Goal: Transaction & Acquisition: Purchase product/service

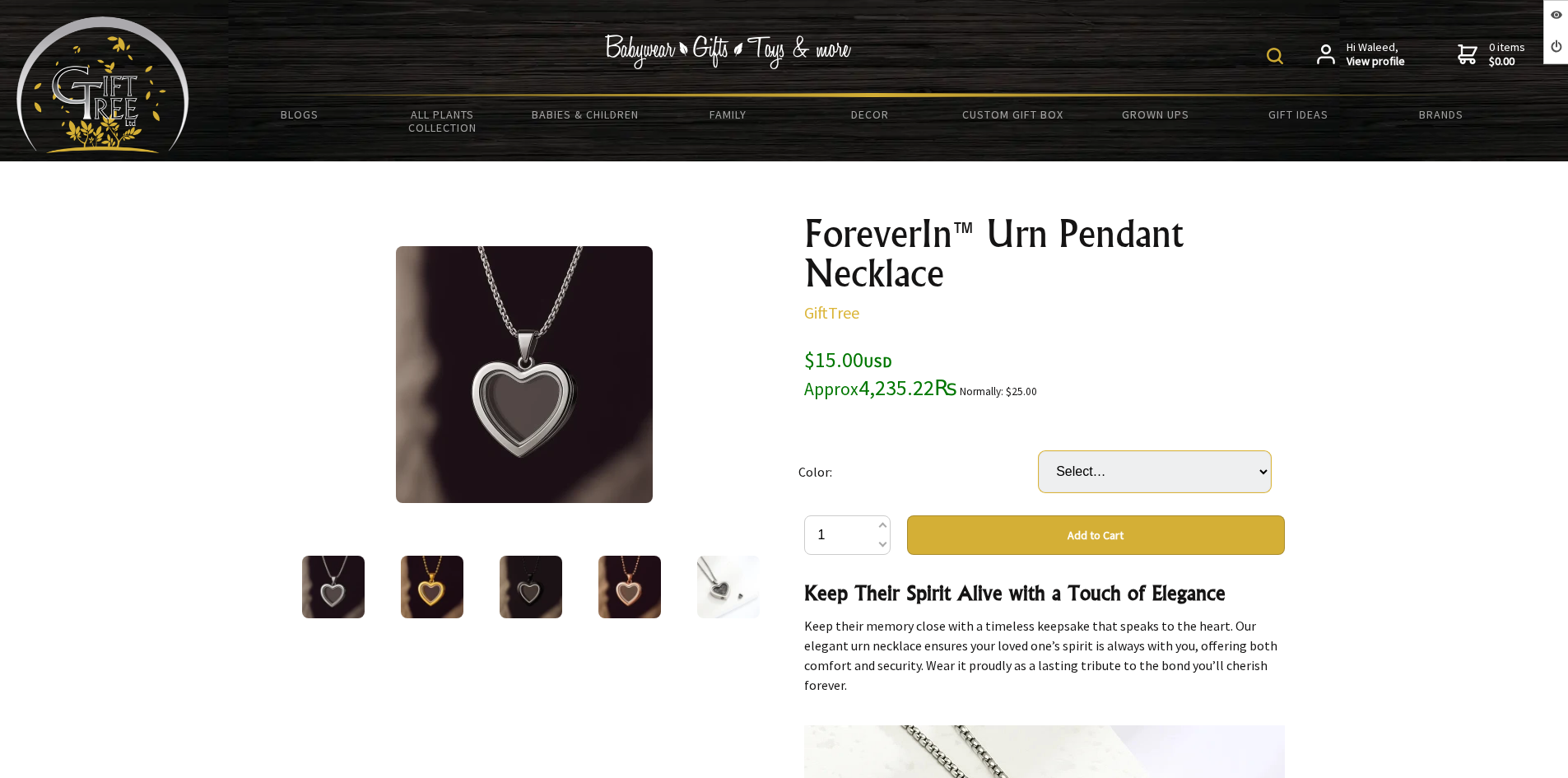
click at [1160, 472] on select "Select… Black Gold Rose Gold Silver" at bounding box center [1154, 472] width 232 height 41
click at [1303, 401] on div at bounding box center [784, 704] width 1568 height 1087
drag, startPoint x: 896, startPoint y: 361, endPoint x: 802, endPoint y: 361, distance: 94.0
click at [802, 361] on div "ForeverIn™ Urn Pendant Necklace GiftTree $15.00 USD Approx 4,235.22₨ Normally: …" at bounding box center [1044, 704] width 507 height 1008
click at [1047, 362] on div "$15.00 USD Approx 4,235.22₨ Normally: $25.00" at bounding box center [1044, 373] width 481 height 56
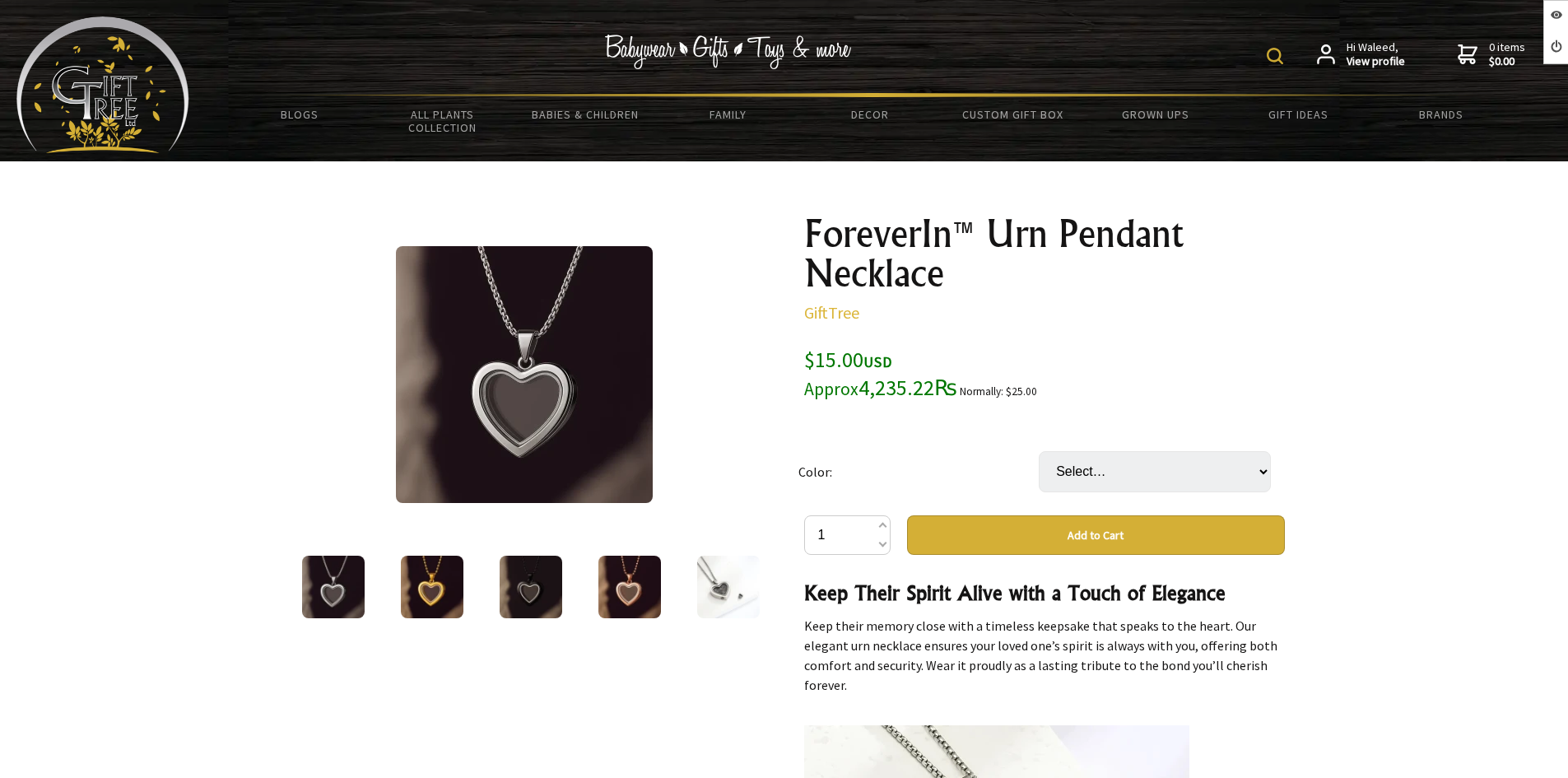
click at [346, 580] on img at bounding box center [333, 587] width 63 height 63
click at [415, 577] on img at bounding box center [432, 587] width 63 height 63
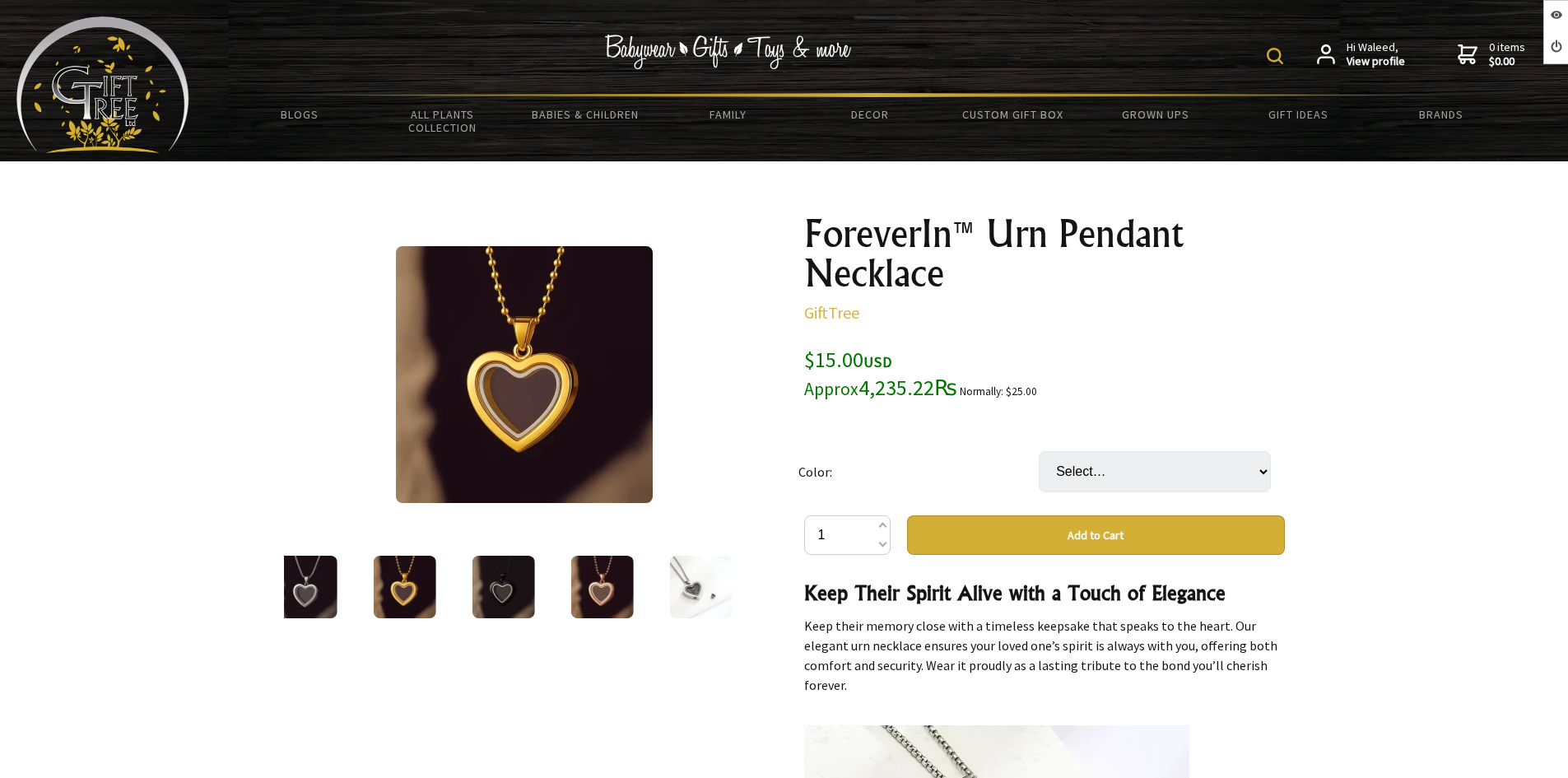
click at [511, 577] on img at bounding box center [503, 587] width 63 height 63
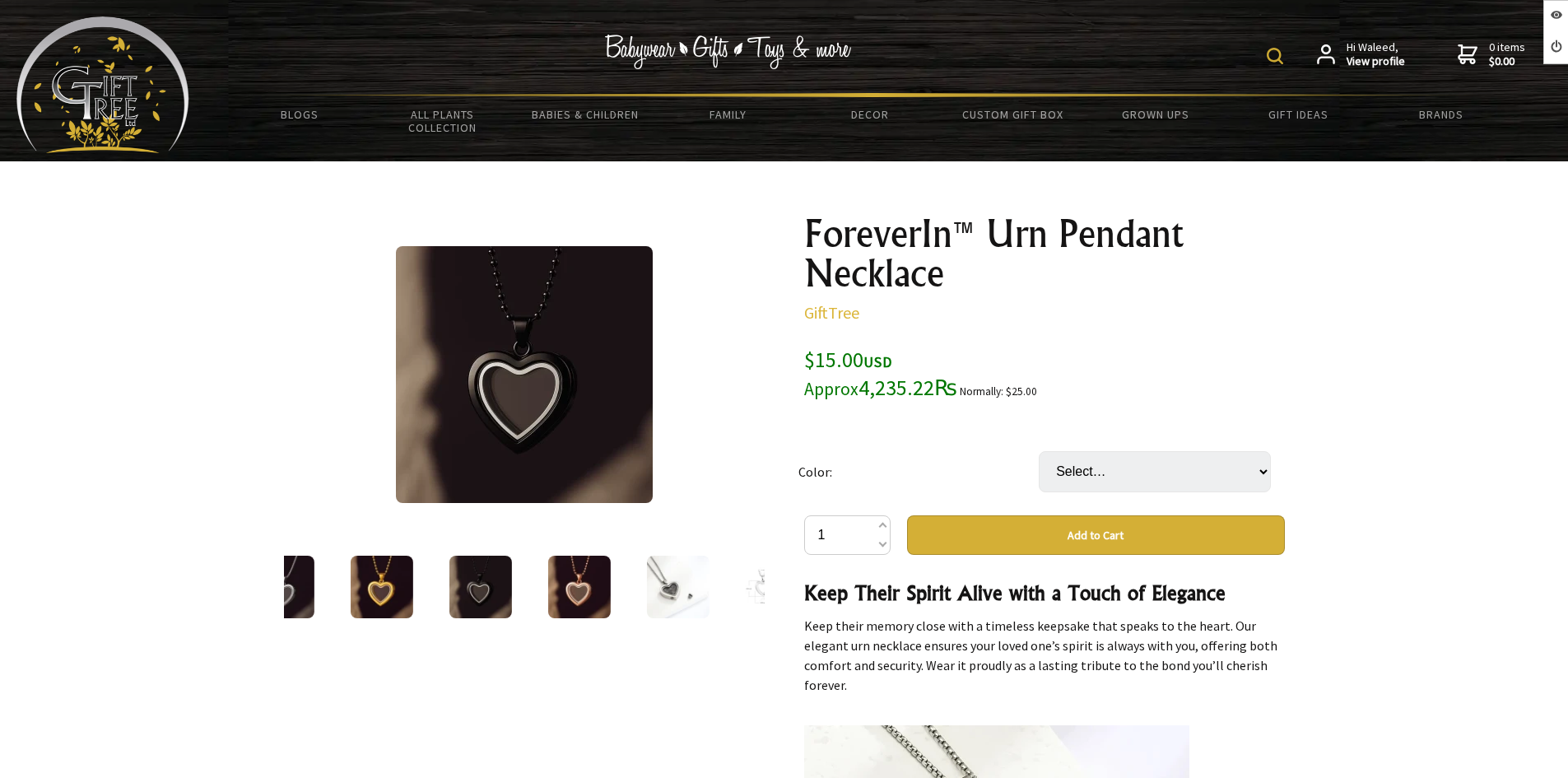
click at [547, 574] on img at bounding box center [578, 587] width 63 height 63
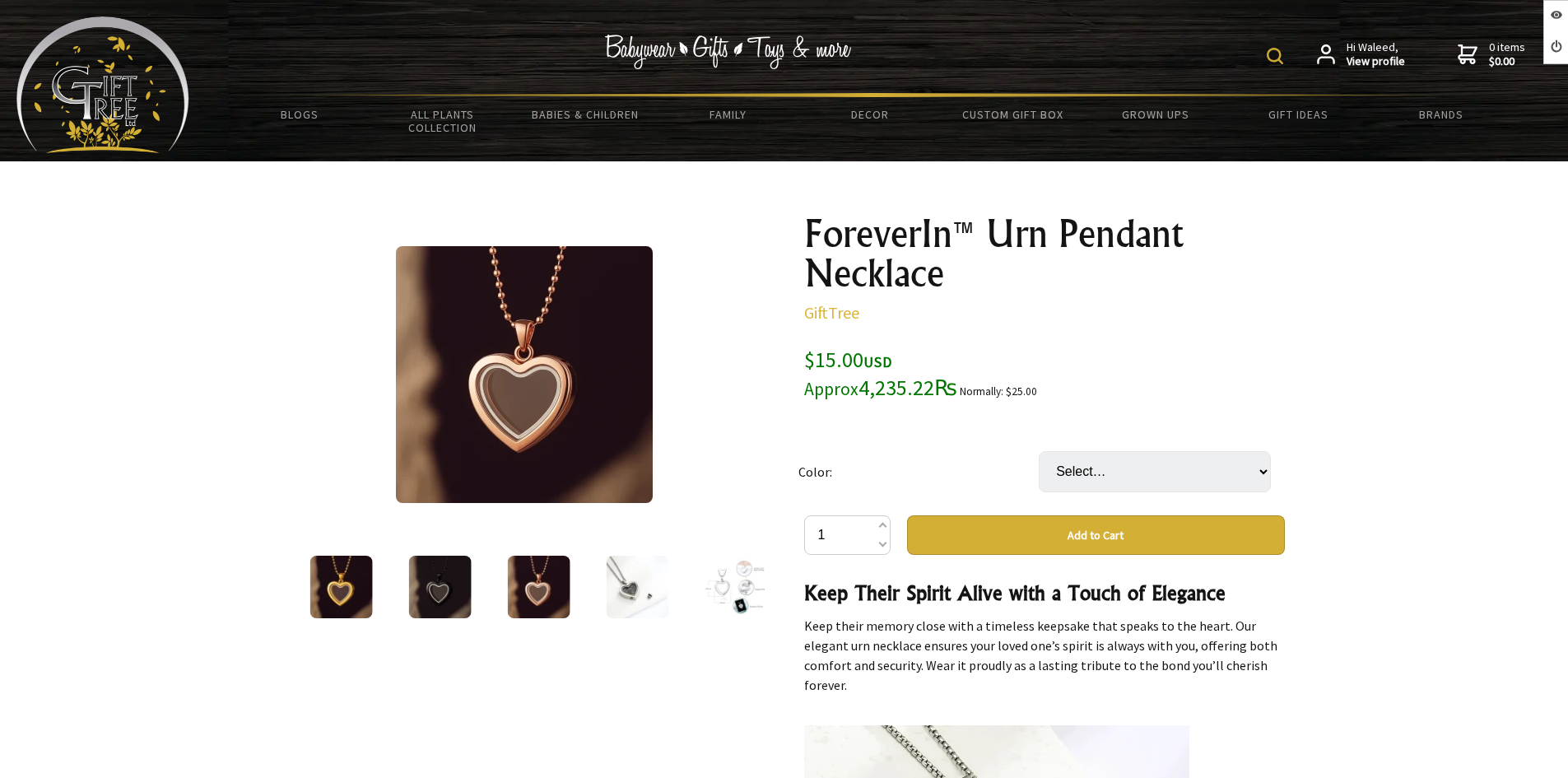
click at [596, 580] on div at bounding box center [637, 587] width 99 height 69
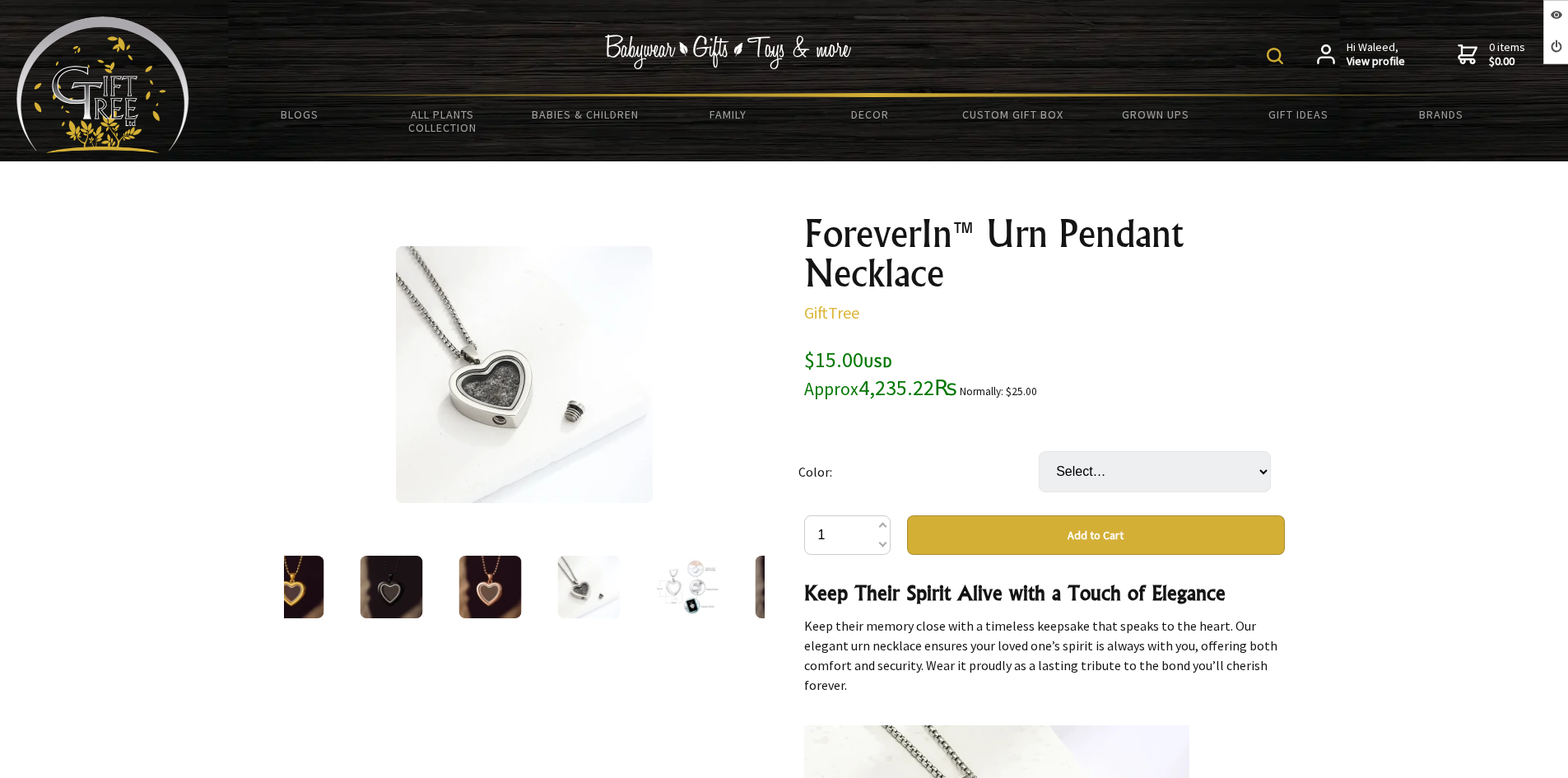
click at [649, 581] on div at bounding box center [687, 587] width 99 height 69
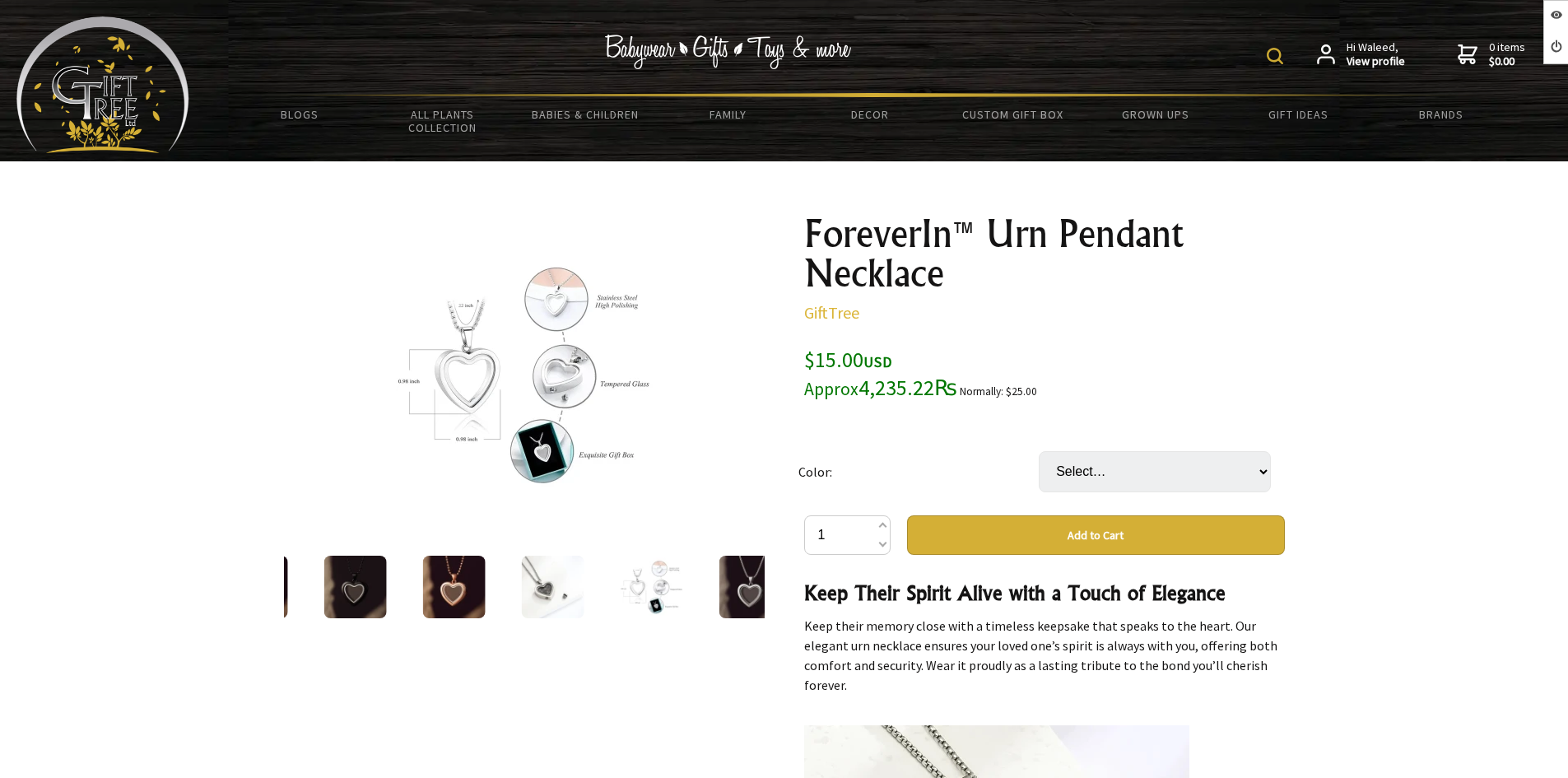
click at [745, 585] on img at bounding box center [749, 587] width 63 height 63
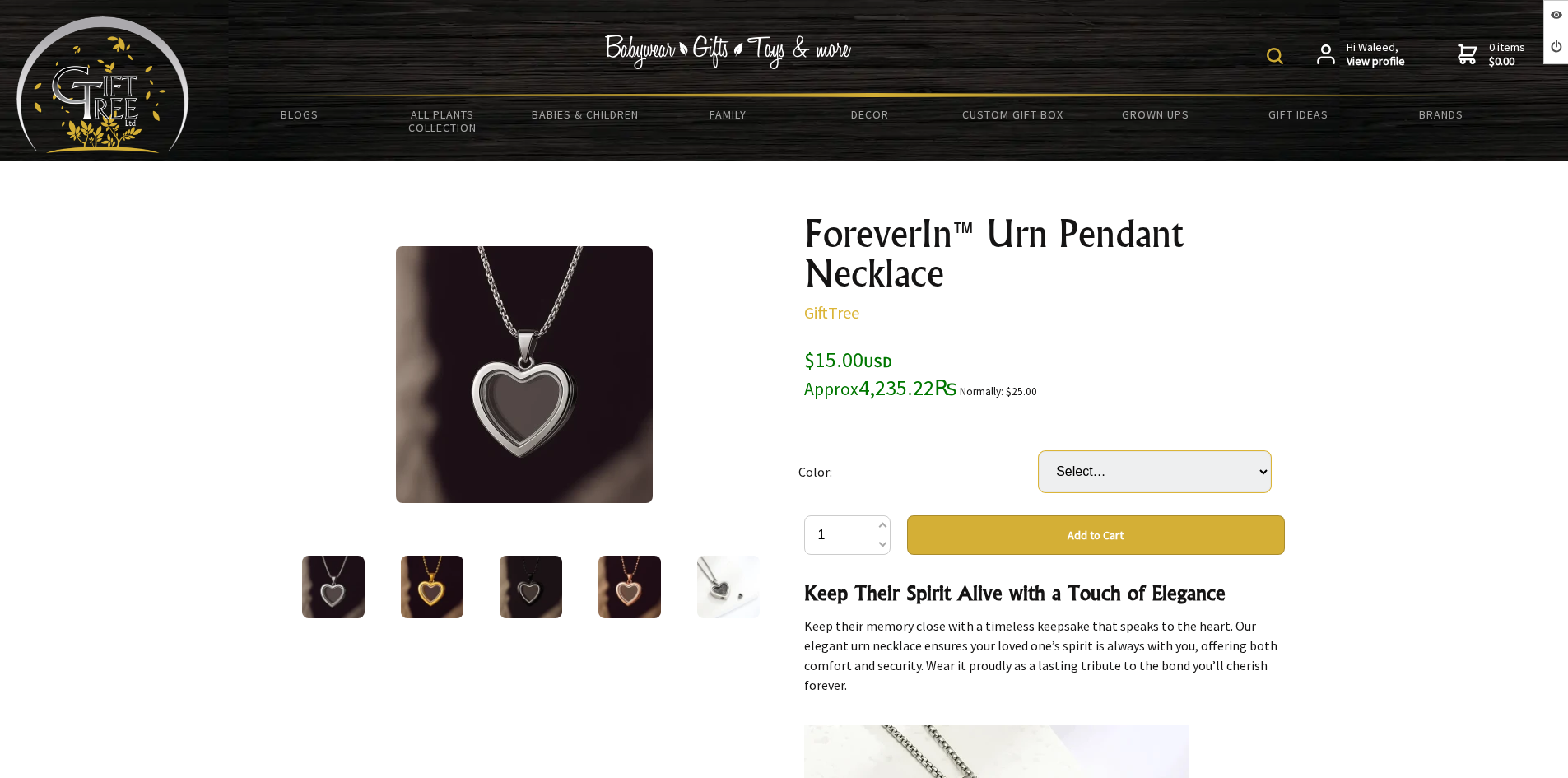
click at [1108, 470] on select "Select… Black Gold Rose Gold Silver" at bounding box center [1154, 472] width 232 height 41
click at [1317, 412] on div at bounding box center [784, 704] width 1568 height 1087
click at [1329, 357] on div at bounding box center [784, 704] width 1568 height 1087
